Goal: Register for event/course: Sign up to attend an event or enroll in a course

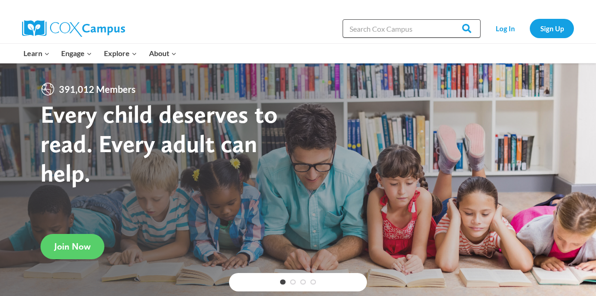
click at [349, 24] on input "Search in https://coxcampus.org/" at bounding box center [412, 28] width 138 height 18
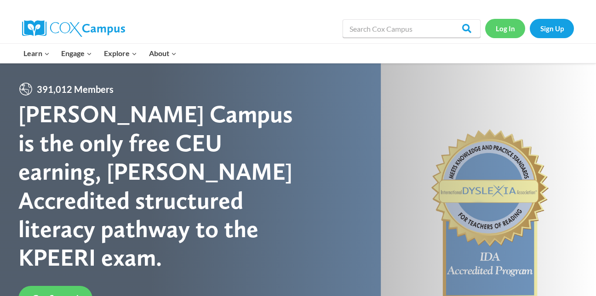
click at [514, 28] on link "Log In" at bounding box center [505, 28] width 40 height 19
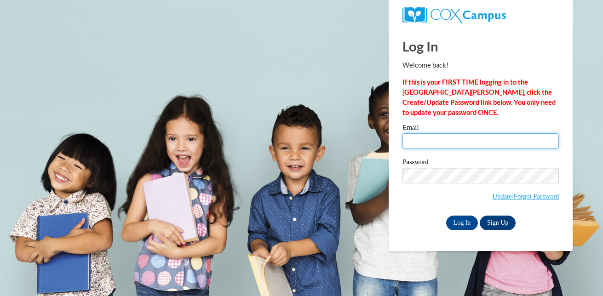
click at [441, 139] on input "Email" at bounding box center [481, 141] width 156 height 16
type input "[PERSON_NAME][EMAIL_ADDRESS][DOMAIN_NAME]"
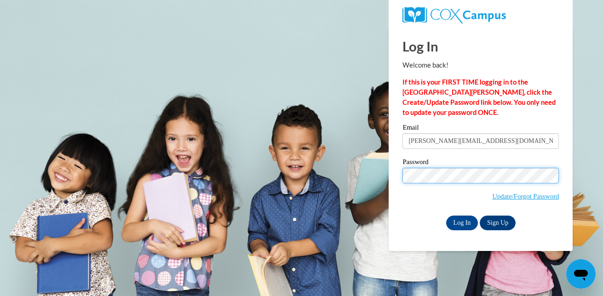
click at [446, 216] on input "Log In" at bounding box center [462, 223] width 32 height 15
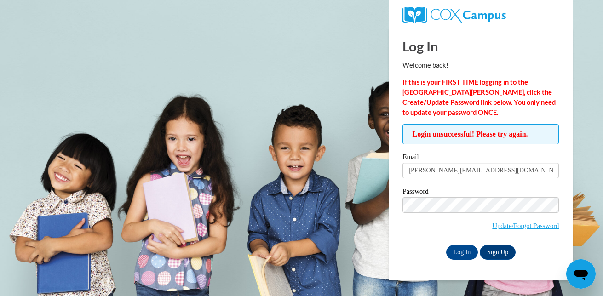
click at [447, 190] on label "Password" at bounding box center [481, 192] width 156 height 9
click at [446, 245] on input "Log In" at bounding box center [462, 252] width 32 height 15
click at [442, 172] on input "Arlisha.long@nmhs.net" at bounding box center [481, 171] width 156 height 16
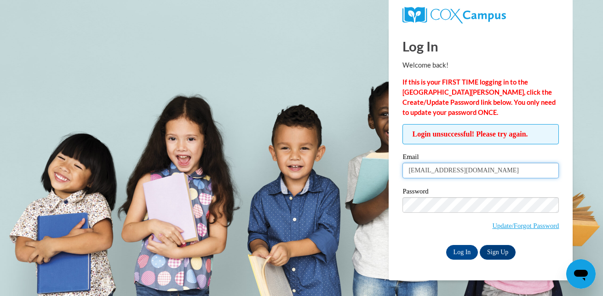
type input "Arlishalong@nmhs.net"
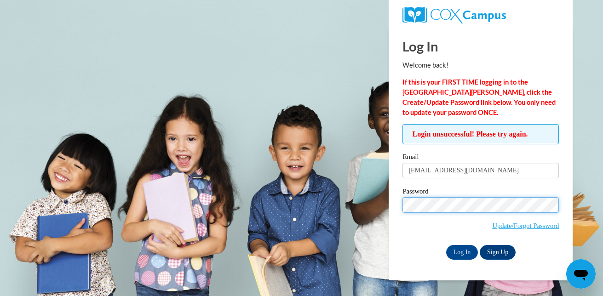
click at [446, 245] on input "Log In" at bounding box center [462, 252] width 32 height 15
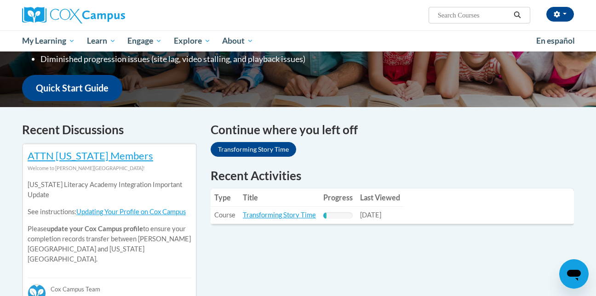
scroll to position [208, 0]
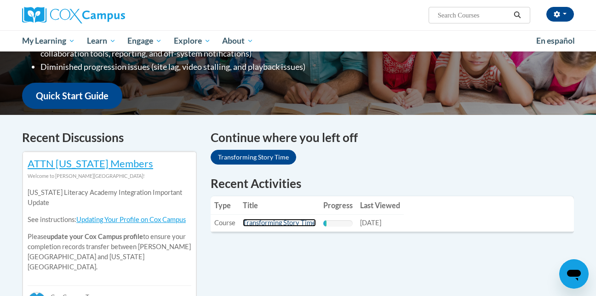
click at [307, 223] on link "Transforming Story Time" at bounding box center [279, 223] width 73 height 8
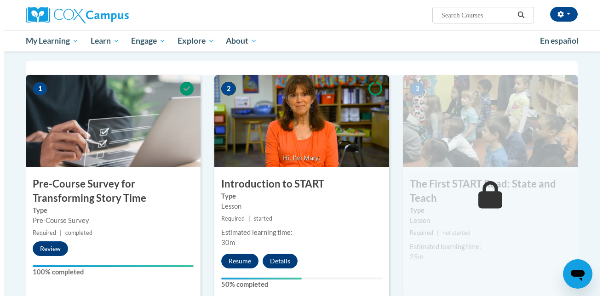
scroll to position [187, 0]
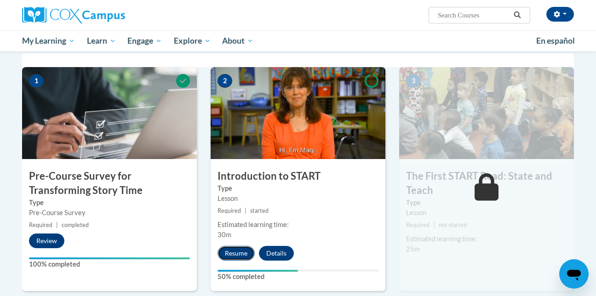
click at [243, 249] on button "Resume" at bounding box center [236, 253] width 37 height 15
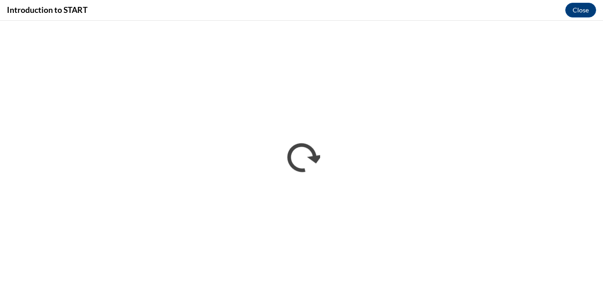
scroll to position [0, 0]
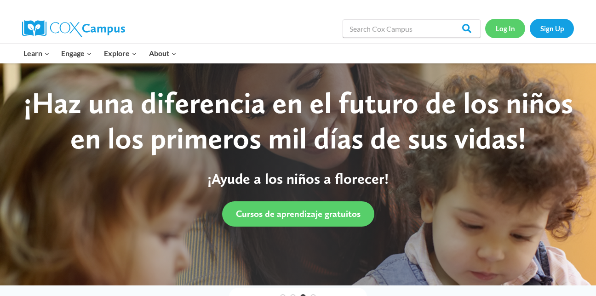
click at [513, 28] on link "Log In" at bounding box center [505, 28] width 40 height 19
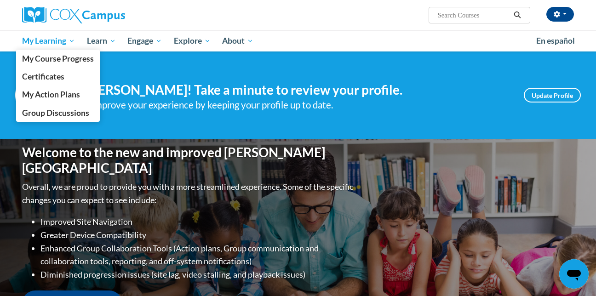
click at [40, 37] on span "My Learning" at bounding box center [48, 40] width 53 height 11
drag, startPoint x: 40, startPoint y: 37, endPoint x: 43, endPoint y: 43, distance: 6.6
click at [43, 43] on span "My Learning" at bounding box center [48, 40] width 53 height 11
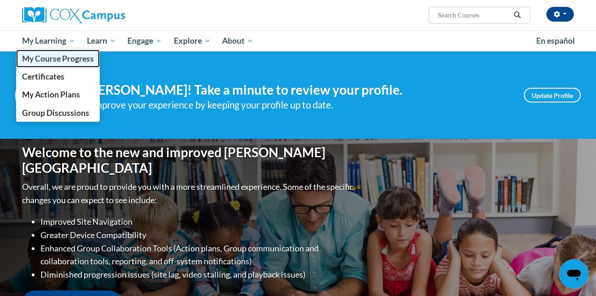
click at [46, 63] on span "My Course Progress" at bounding box center [58, 59] width 72 height 10
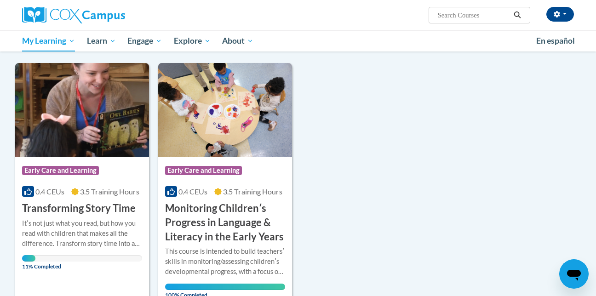
scroll to position [127, 0]
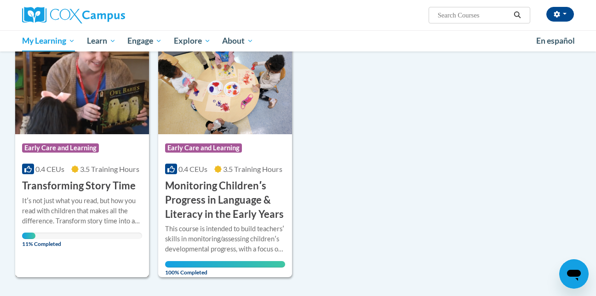
click at [100, 173] on span "3.5 Training Hours" at bounding box center [109, 169] width 59 height 9
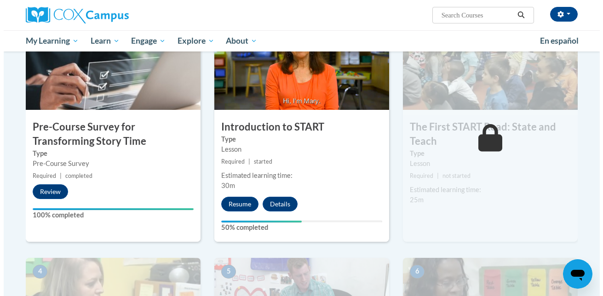
scroll to position [244, 0]
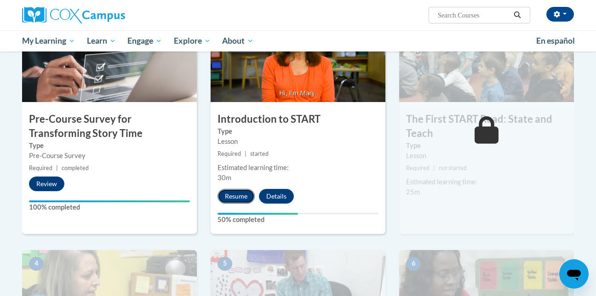
click at [240, 196] on button "Resume" at bounding box center [236, 196] width 37 height 15
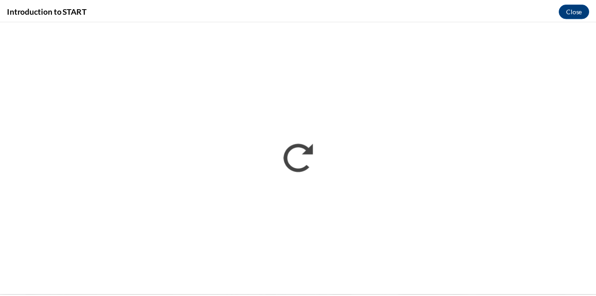
scroll to position [0, 0]
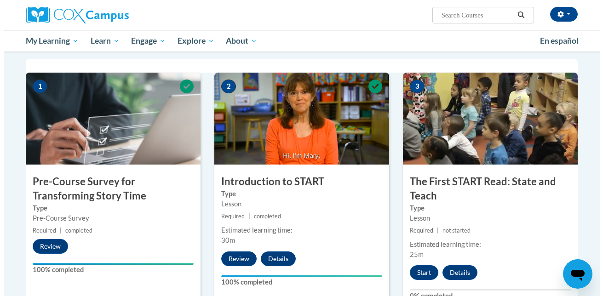
scroll to position [179, 0]
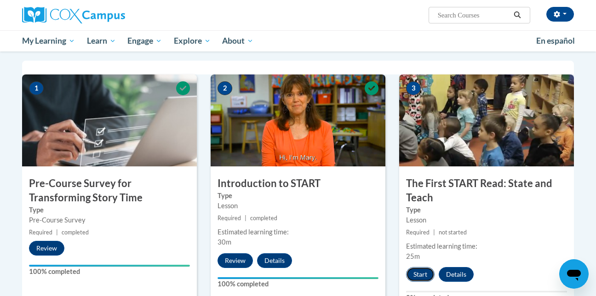
click at [417, 269] on button "Start" at bounding box center [420, 274] width 29 height 15
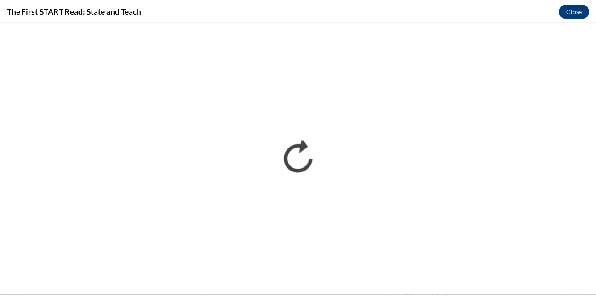
scroll to position [0, 0]
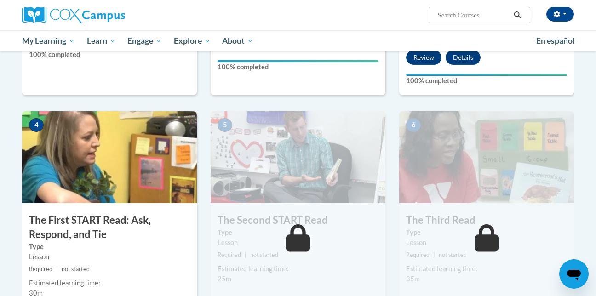
scroll to position [369, 0]
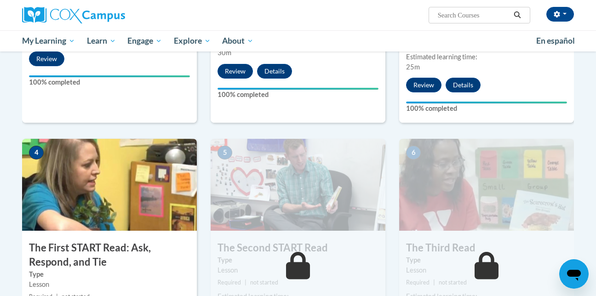
click at [335, 159] on img at bounding box center [298, 185] width 175 height 92
click at [309, 203] on img at bounding box center [298, 185] width 175 height 92
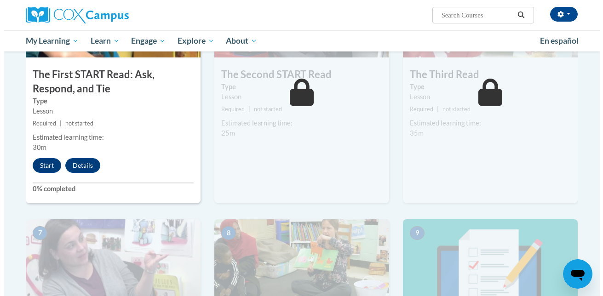
scroll to position [546, 0]
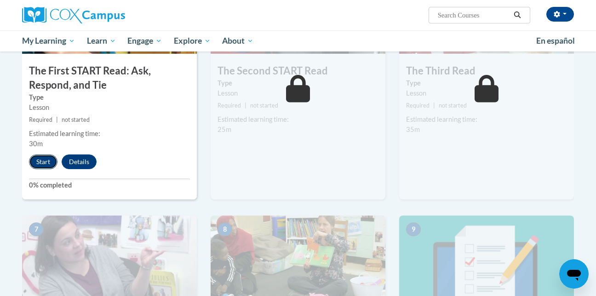
click at [39, 156] on button "Start" at bounding box center [43, 162] width 29 height 15
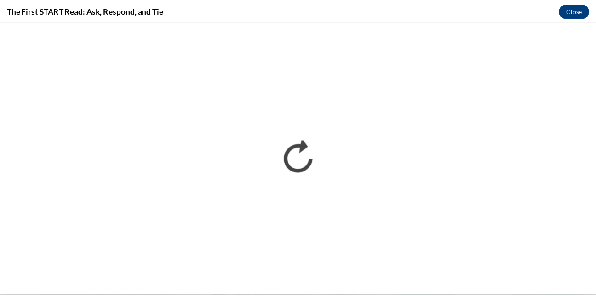
scroll to position [0, 0]
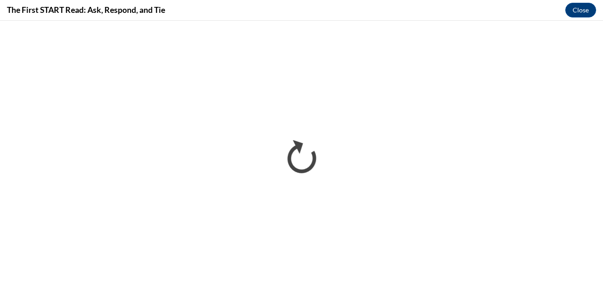
click at [596, 167] on html "</div></body> </html>" at bounding box center [301, 159] width 603 height 276
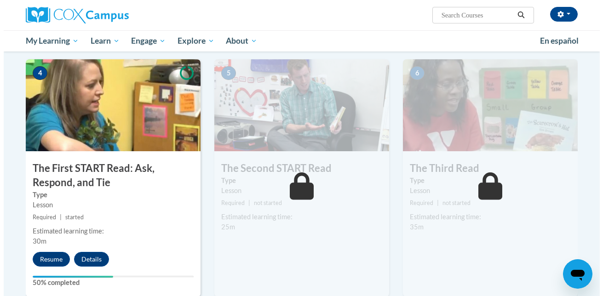
scroll to position [486, 0]
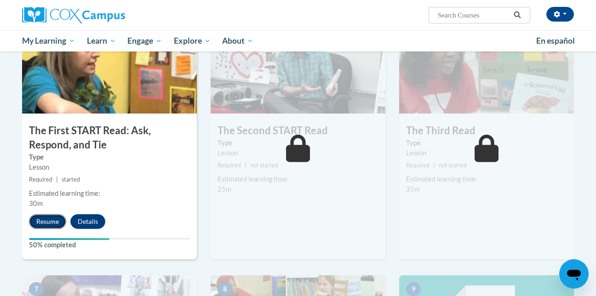
click at [42, 217] on button "Resume" at bounding box center [47, 221] width 37 height 15
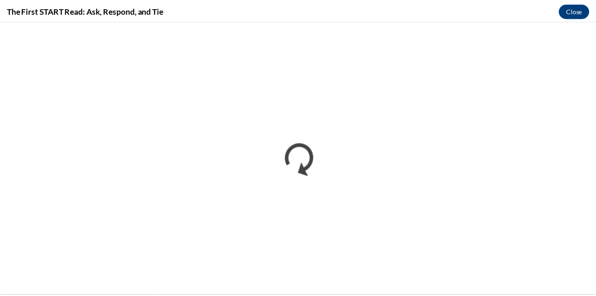
scroll to position [0, 0]
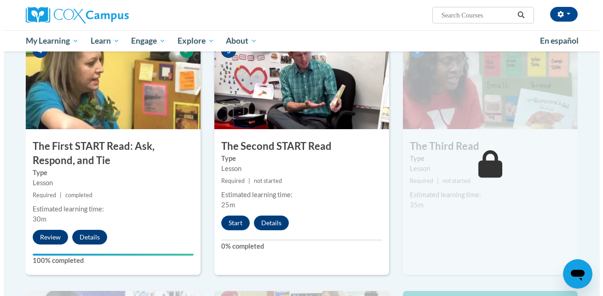
scroll to position [468, 0]
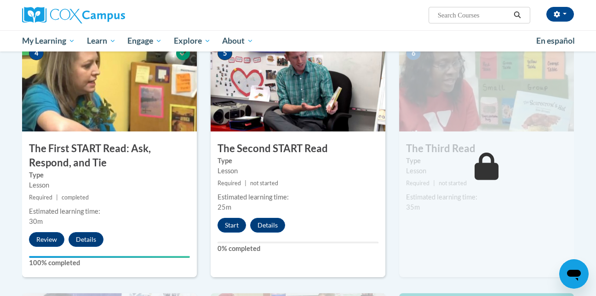
click at [475, 166] on icon at bounding box center [487, 167] width 24 height 28
click at [493, 158] on icon at bounding box center [487, 167] width 24 height 28
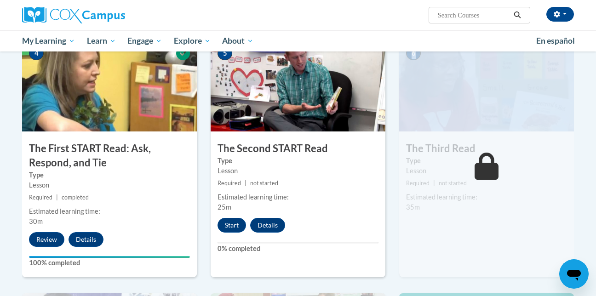
click at [493, 158] on icon at bounding box center [487, 167] width 24 height 28
click at [227, 223] on button "Start" at bounding box center [232, 225] width 29 height 15
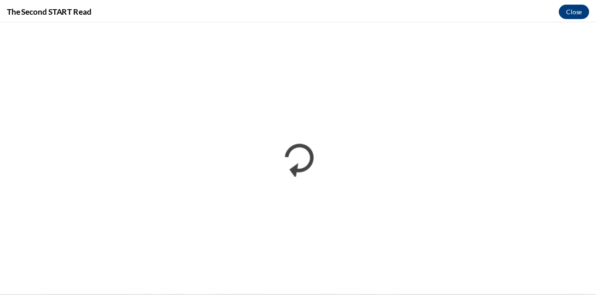
scroll to position [0, 0]
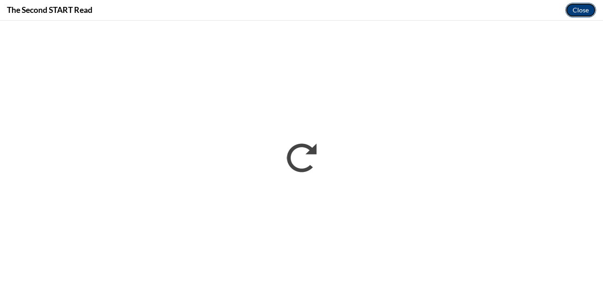
click at [581, 7] on button "Close" at bounding box center [581, 10] width 31 height 15
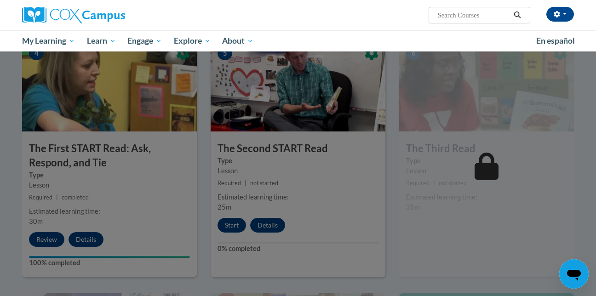
click at [581, 7] on div "[PERSON_NAME] ([GEOGRAPHIC_DATA]/[GEOGRAPHIC_DATA] UTC-05:00) My Profile Inbox …" at bounding box center [298, 15] width 580 height 30
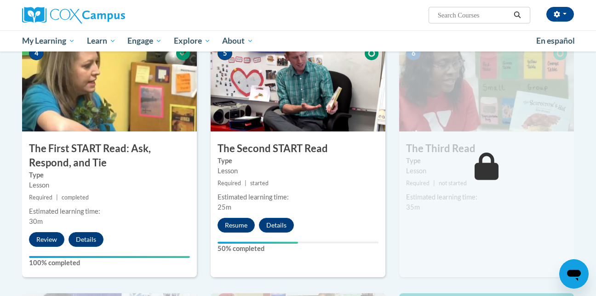
click at [391, 151] on div "5 The Second START Read Type Lesson Required | started Estimated learning time:…" at bounding box center [298, 167] width 189 height 254
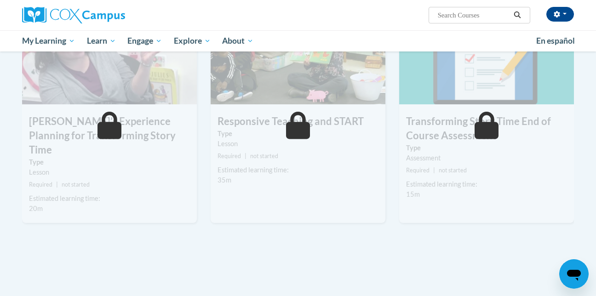
scroll to position [752, 0]
